Goal: Information Seeking & Learning: Stay updated

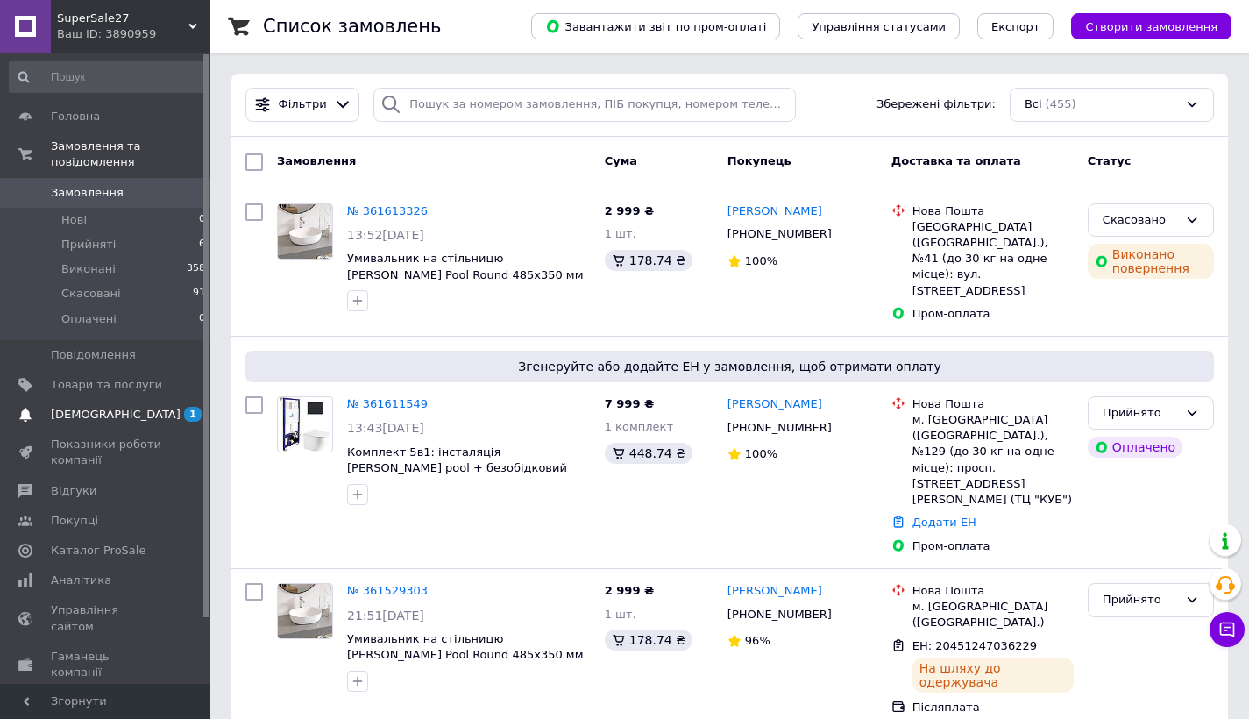
click at [83, 415] on span "[DEMOGRAPHIC_DATA]" at bounding box center [116, 415] width 130 height 16
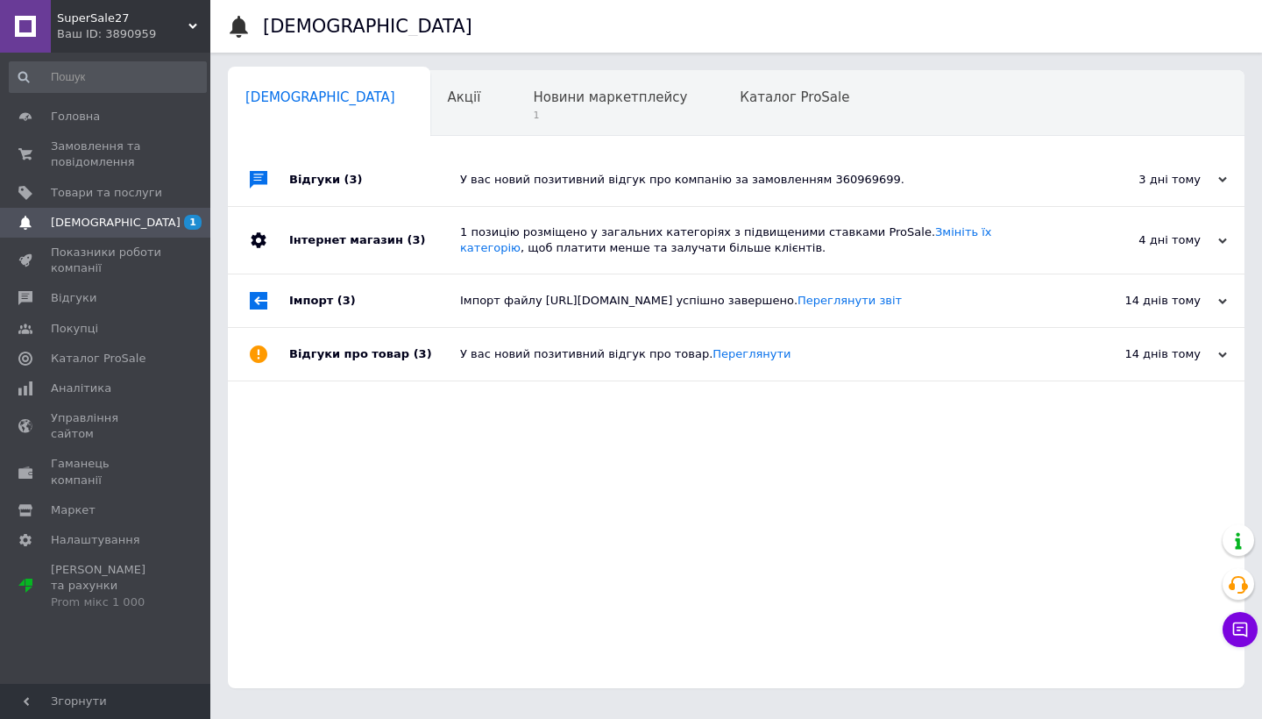
click at [564, 173] on div "У вас новий позитивний відгук про компанію за замовленням 360969699." at bounding box center [755, 180] width 591 height 16
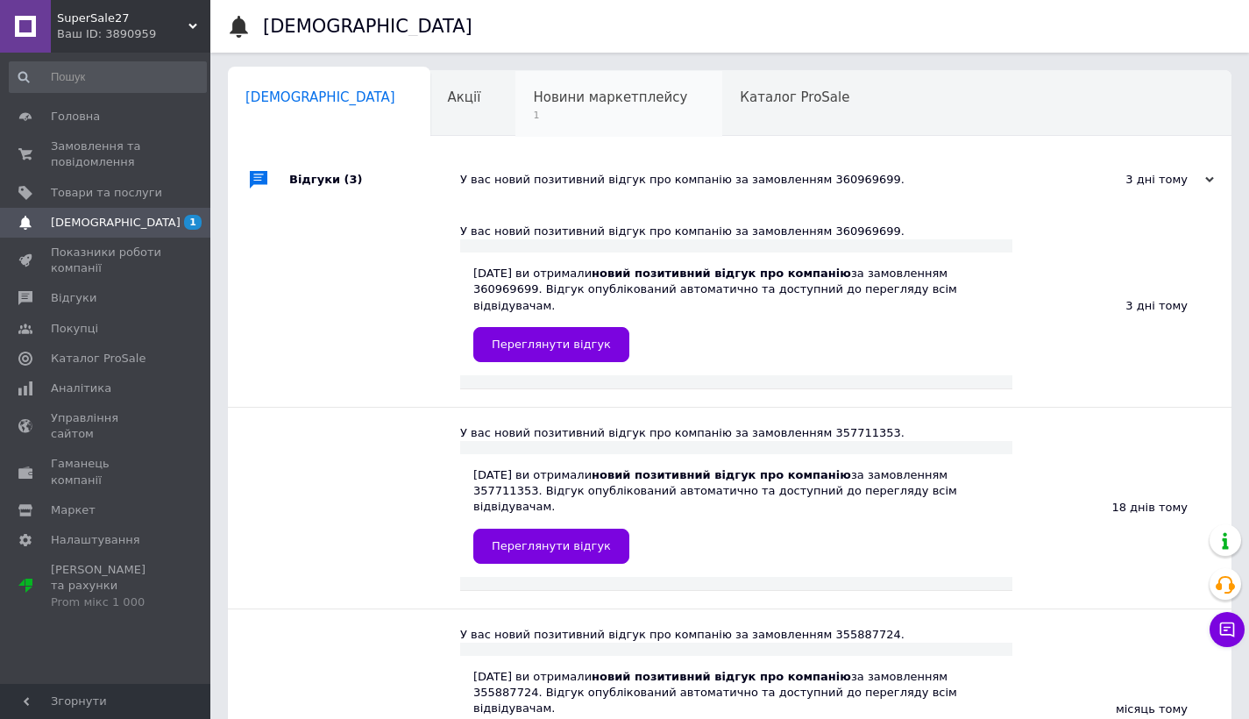
click at [583, 96] on span "Новини маркетплейсу" at bounding box center [610, 97] width 154 height 16
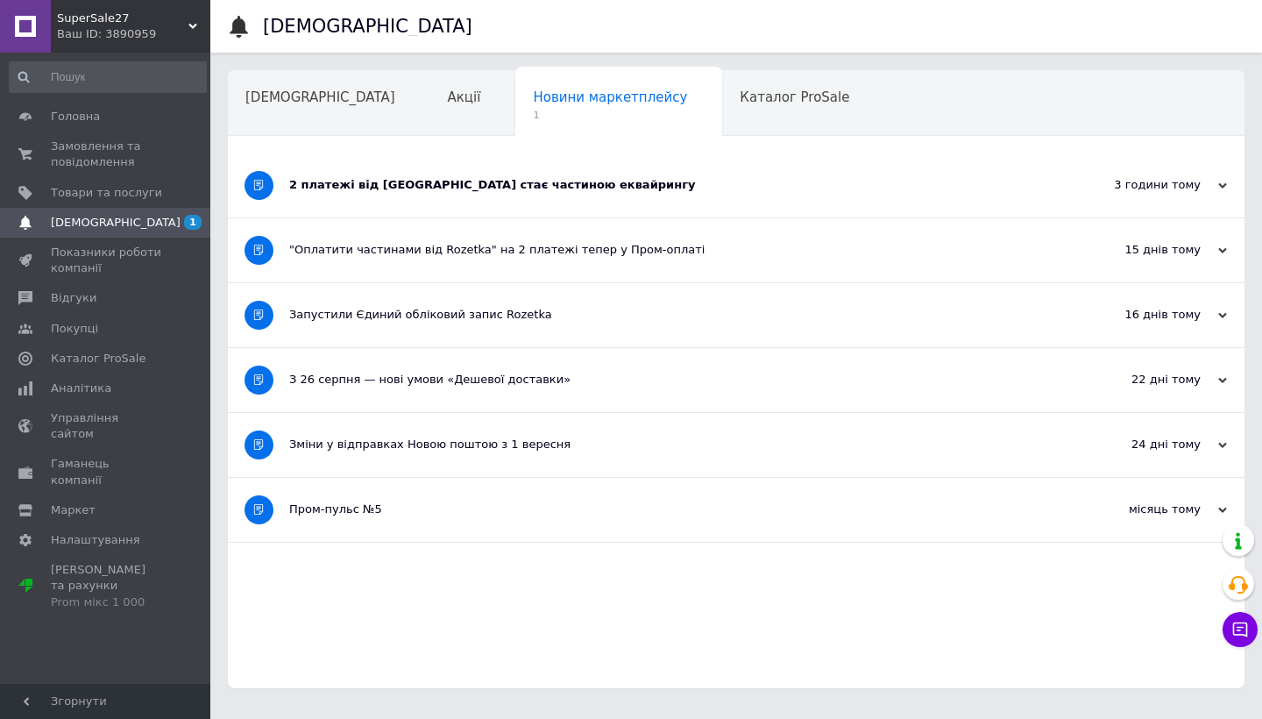
click at [520, 193] on div "2 платежі від [GEOGRAPHIC_DATA] стає частиною еквайрингу" at bounding box center [670, 185] width 762 height 16
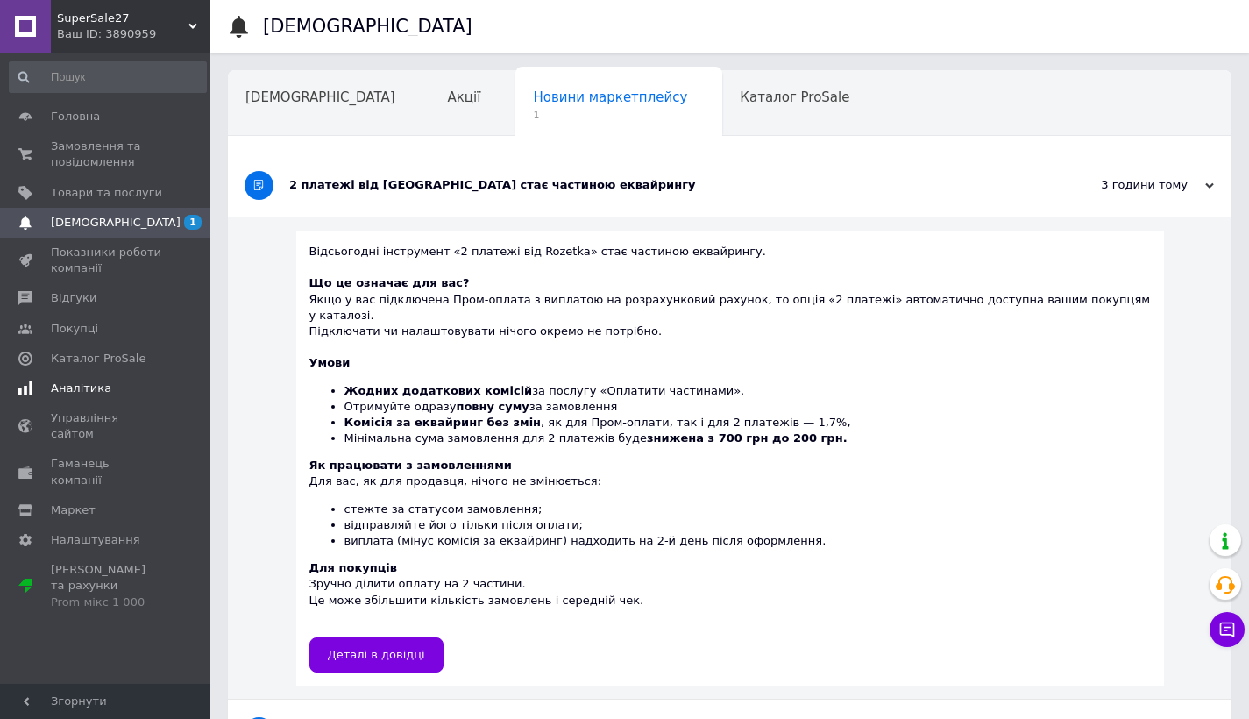
click at [94, 384] on span "Аналітика" at bounding box center [81, 388] width 60 height 16
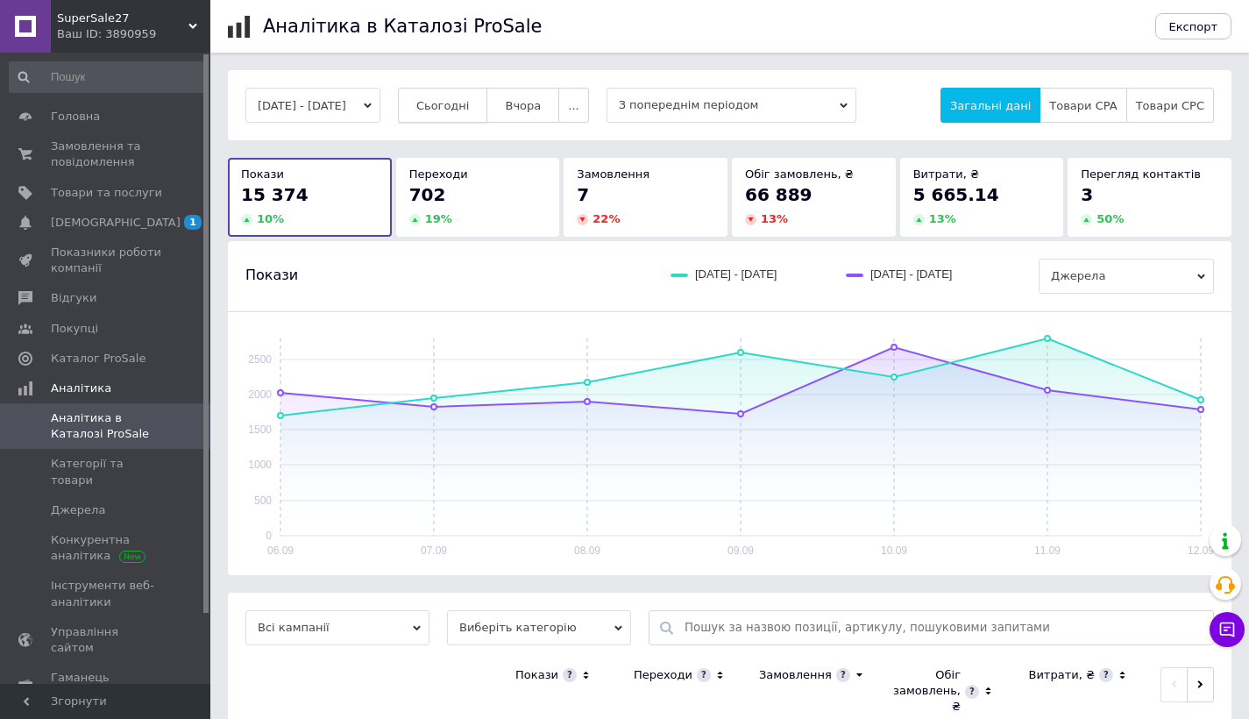
click at [488, 119] on button "Сьогодні" at bounding box center [443, 105] width 90 height 35
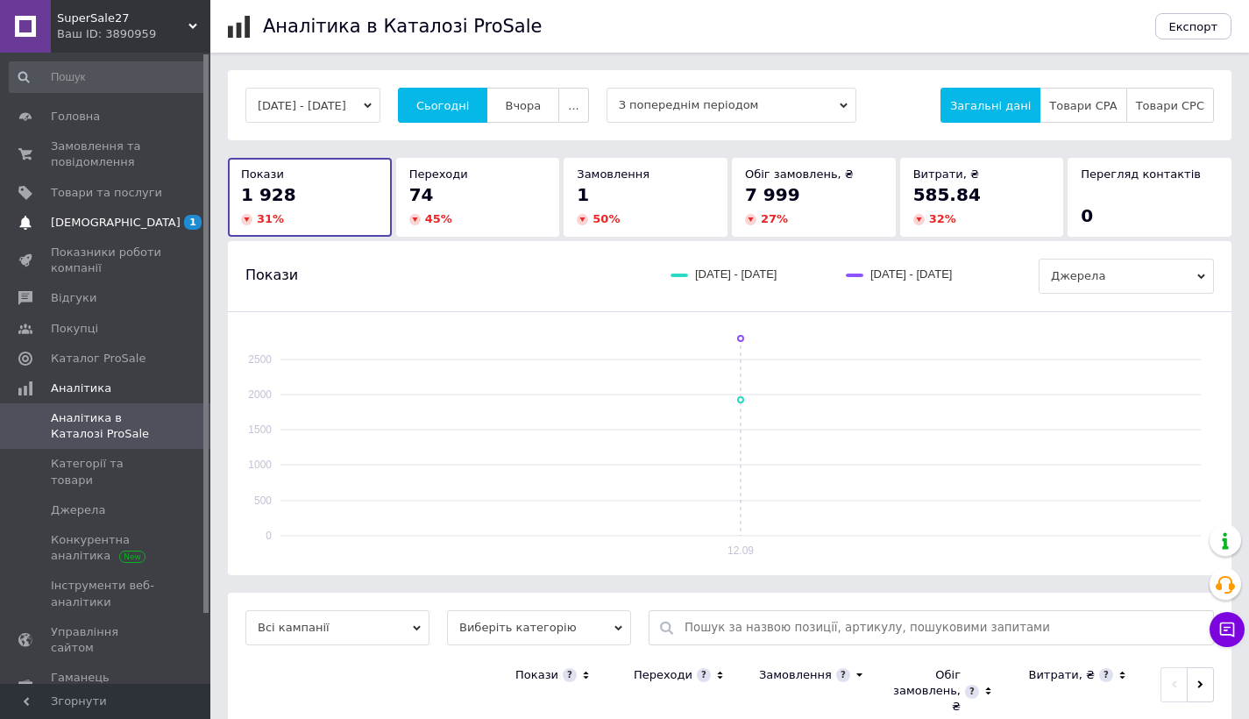
click at [133, 225] on span "[DEMOGRAPHIC_DATA]" at bounding box center [106, 223] width 111 height 16
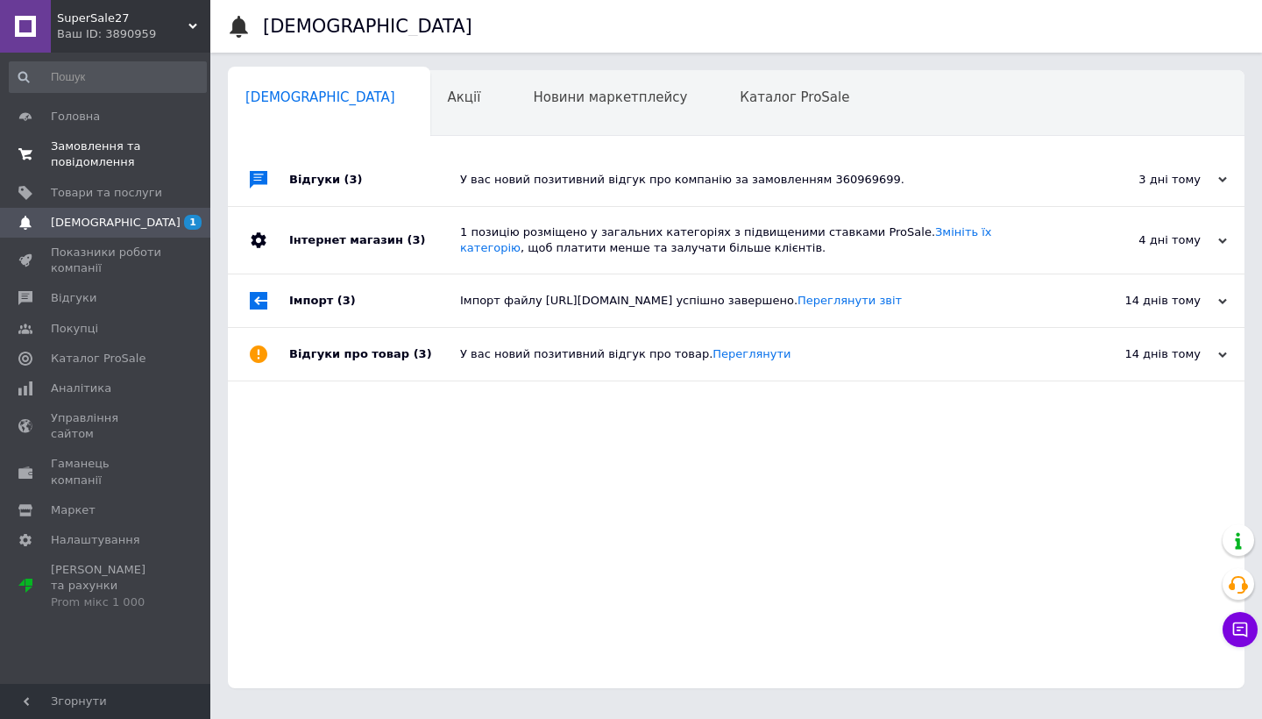
click at [130, 144] on span "Замовлення та повідомлення" at bounding box center [106, 154] width 111 height 32
